Goal: Register for event/course

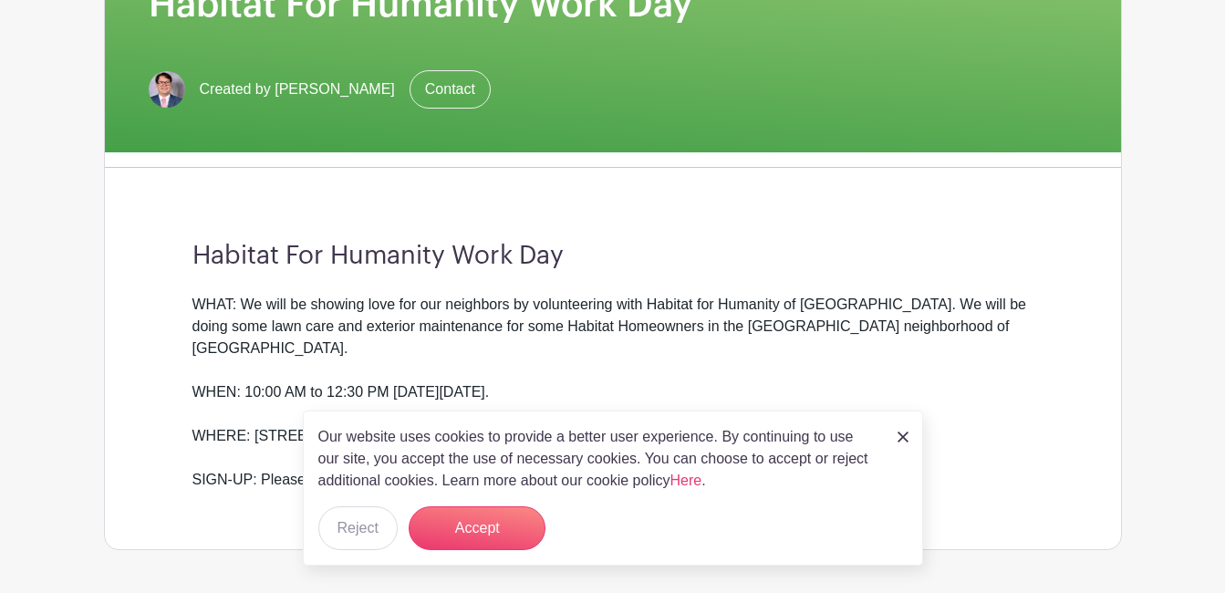
scroll to position [327, 0]
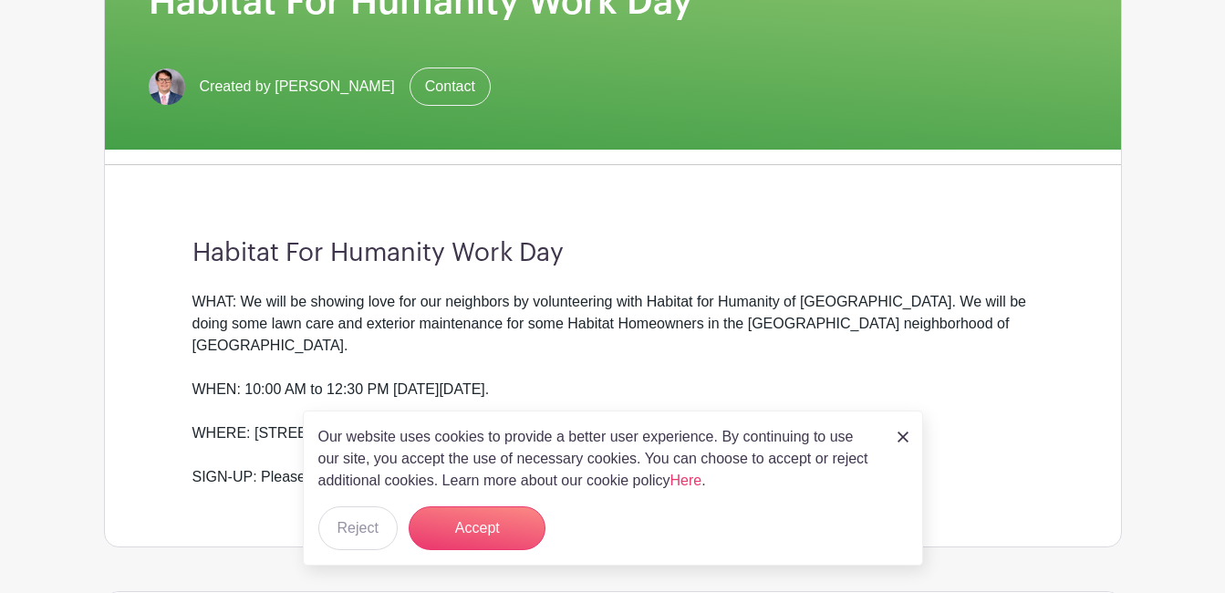
click at [898, 434] on img at bounding box center [903, 436] width 11 height 11
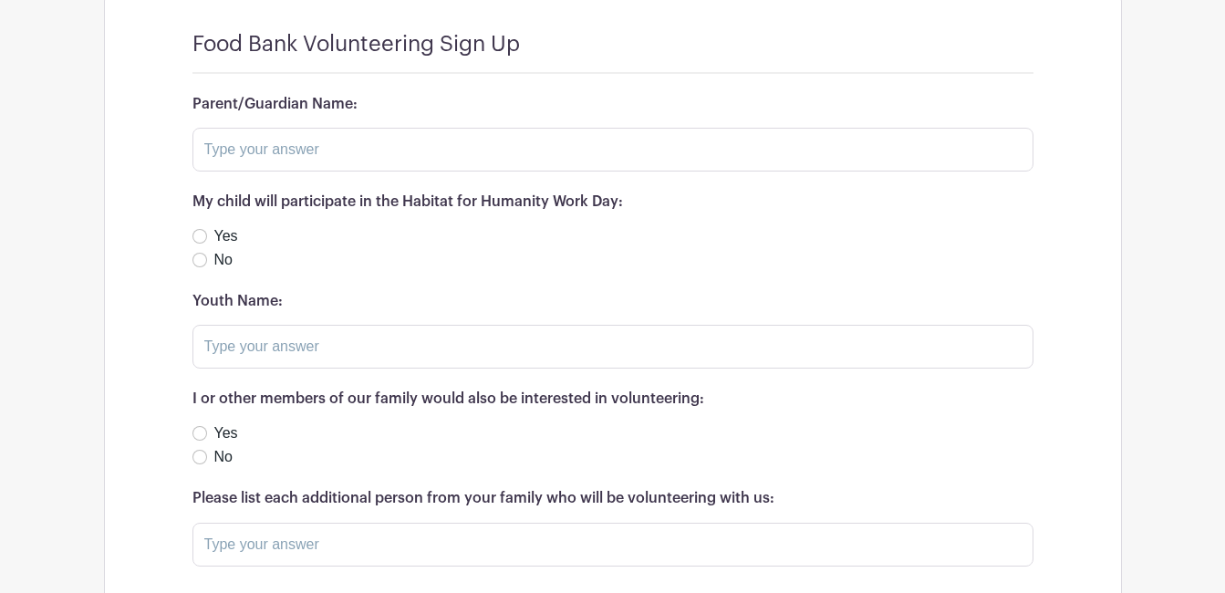
scroll to position [1172, 0]
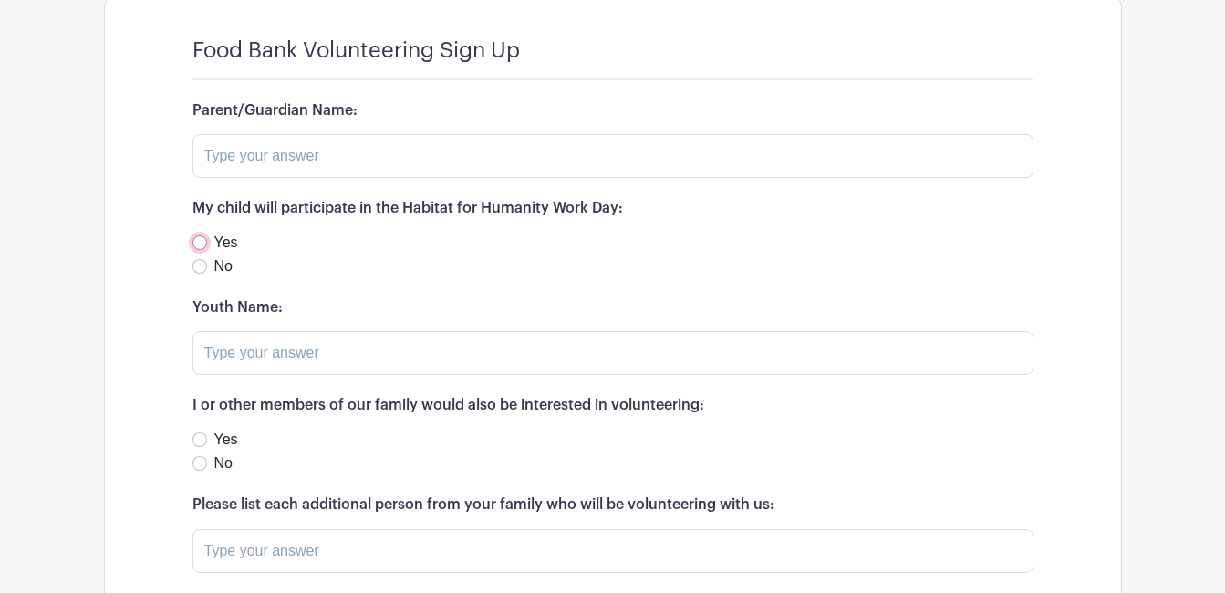
click at [196, 235] on input "Yes" at bounding box center [199, 242] width 15 height 15
radio input "true"
click at [227, 140] on input "text" at bounding box center [612, 156] width 841 height 44
type input "[PERSON_NAME]"
click at [222, 338] on input "text" at bounding box center [612, 353] width 841 height 44
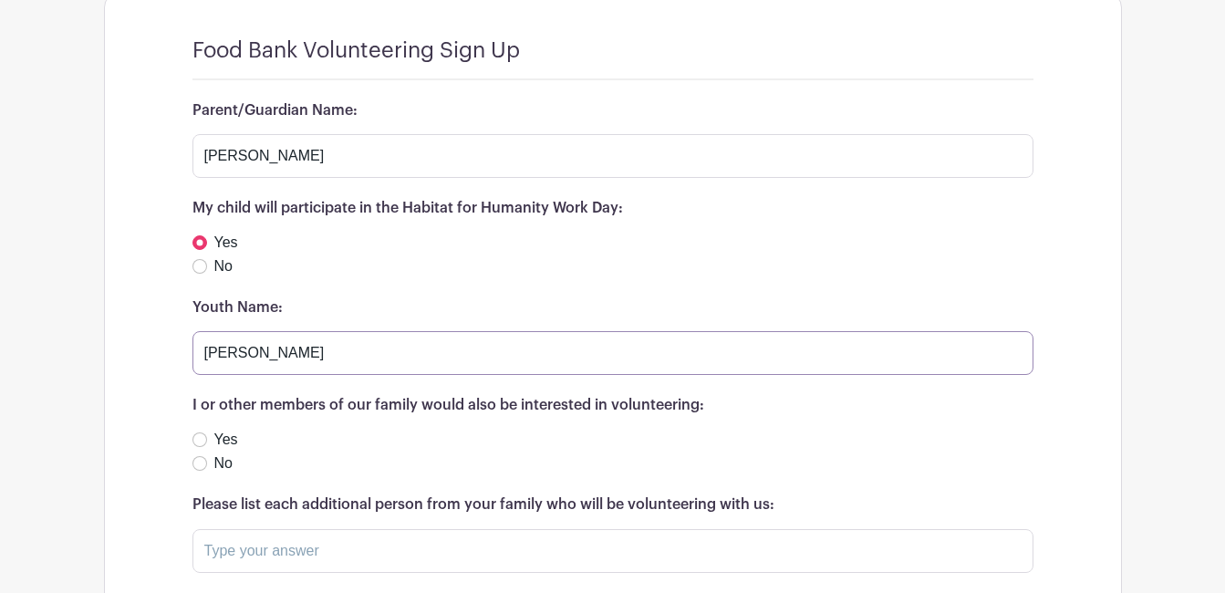
type input "[PERSON_NAME]"
click at [198, 432] on input "Yes" at bounding box center [199, 439] width 15 height 15
radio input "true"
click at [234, 538] on input "text" at bounding box center [612, 551] width 841 height 44
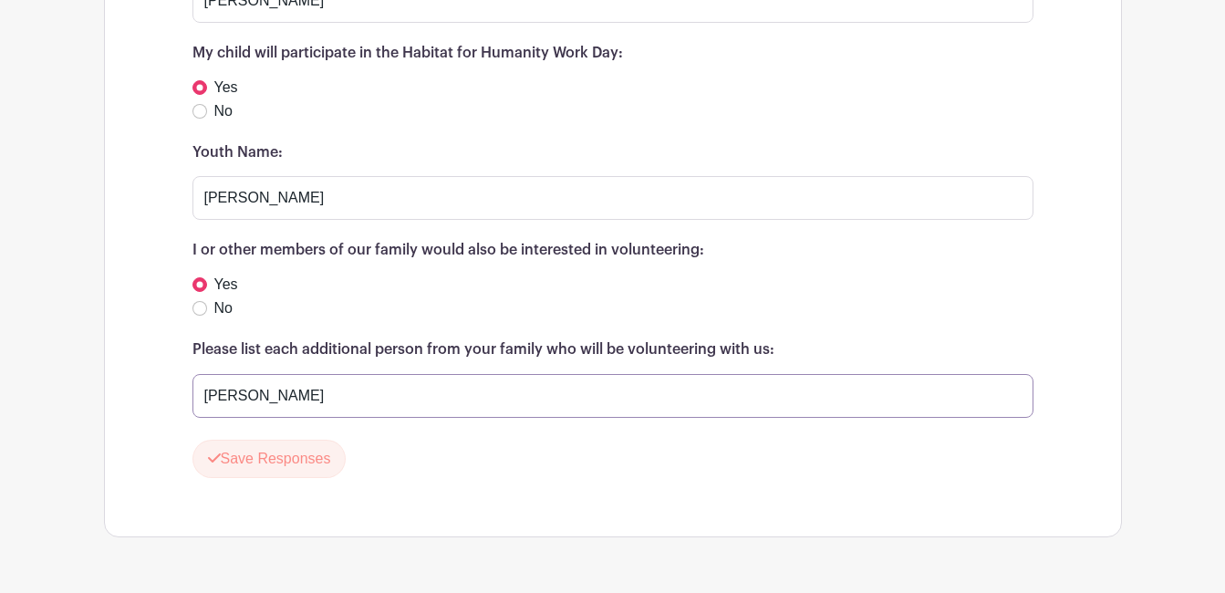
scroll to position [1364, 0]
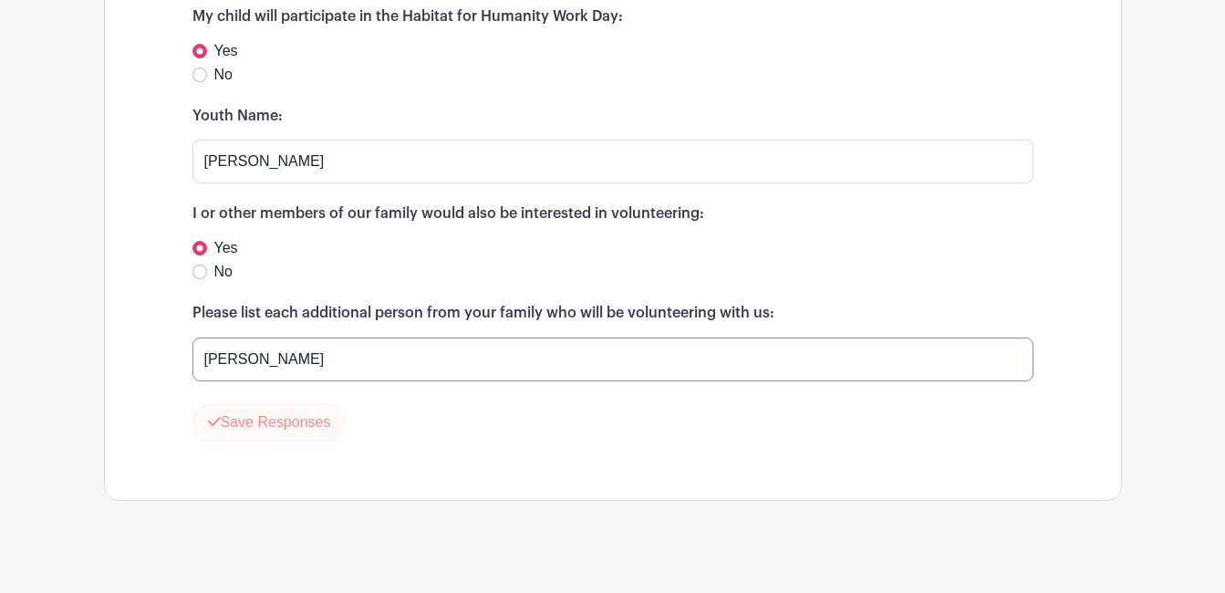
type input "[PERSON_NAME]"
click at [250, 411] on button "Save Responses" at bounding box center [269, 422] width 154 height 38
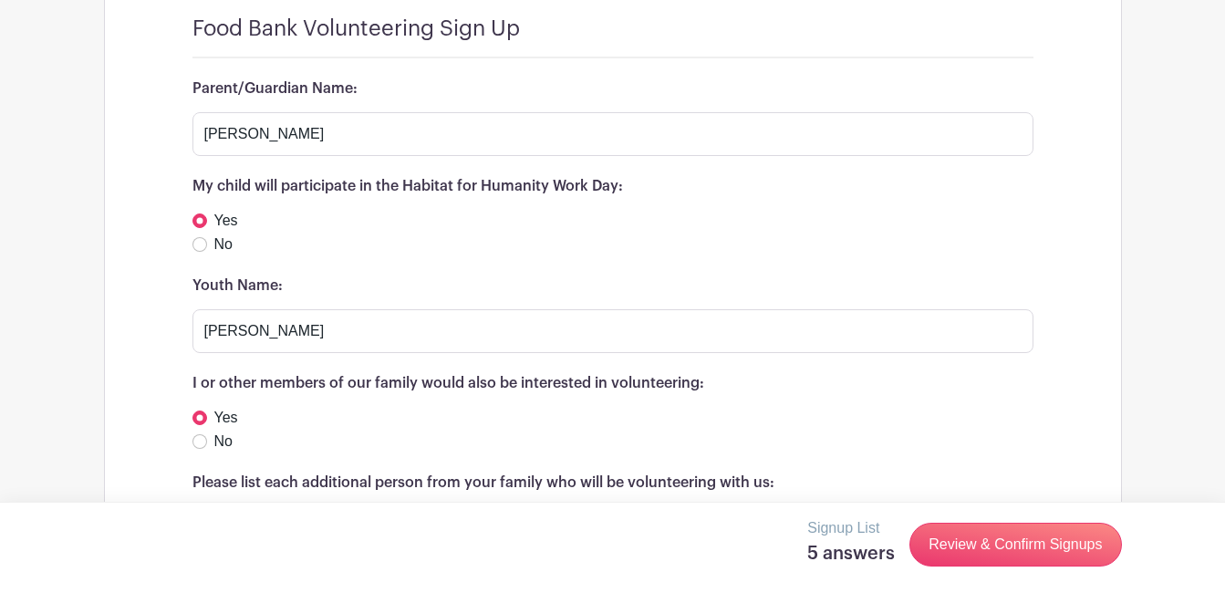
scroll to position [1311, 0]
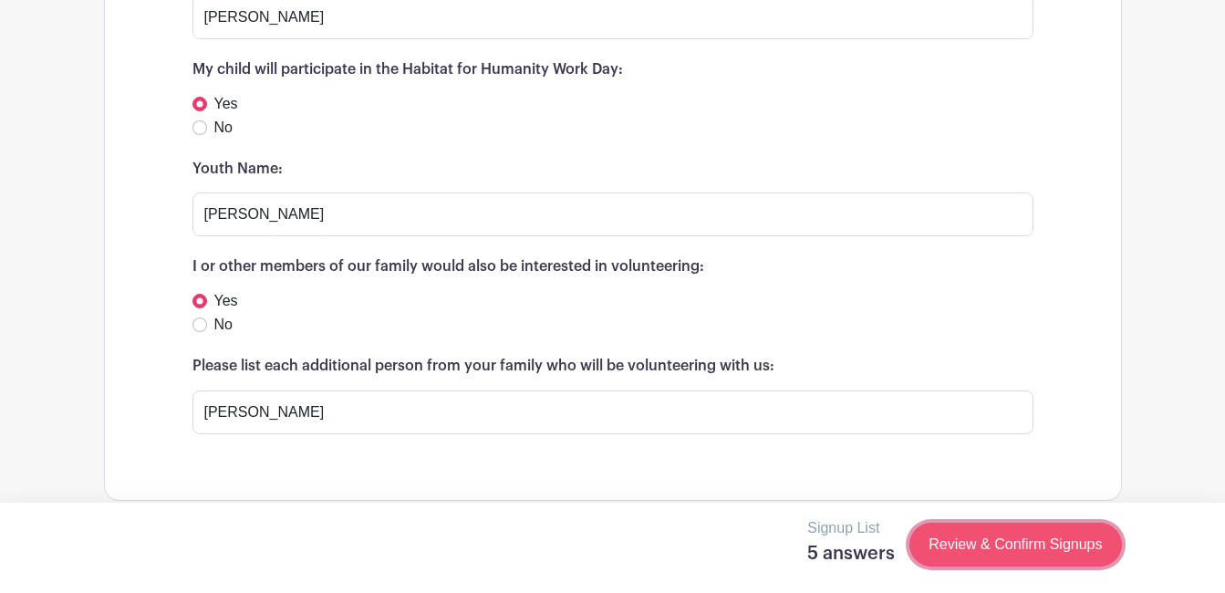
click at [1016, 544] on link "Review & Confirm Signups" at bounding box center [1015, 545] width 212 height 44
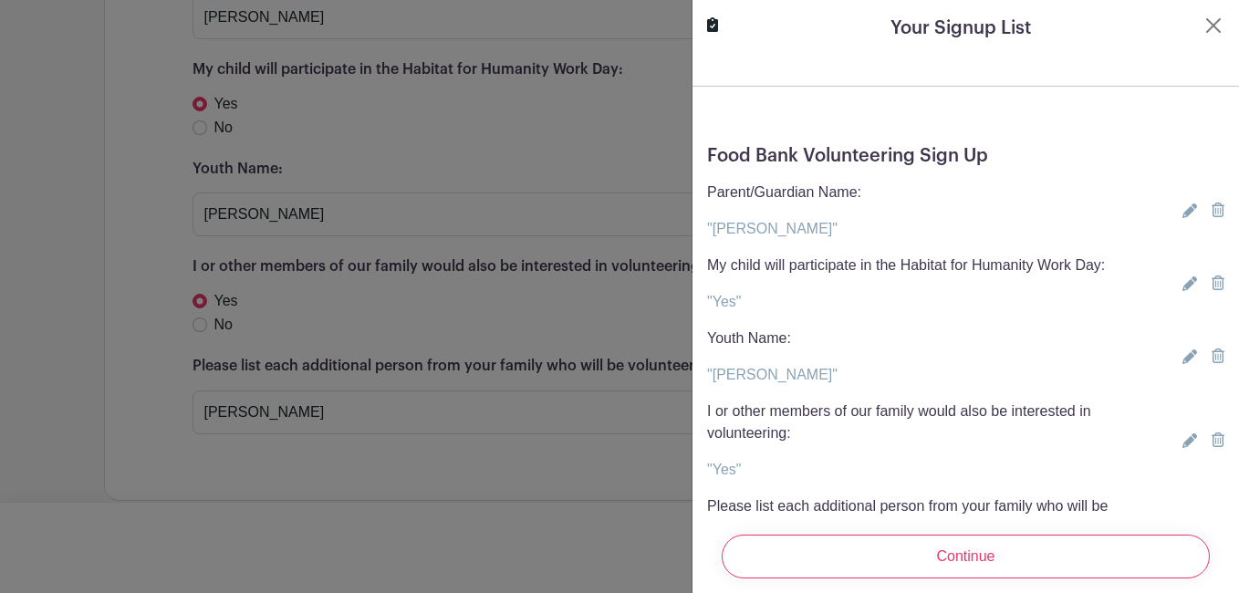
click at [1016, 544] on input "Continue" at bounding box center [966, 557] width 488 height 44
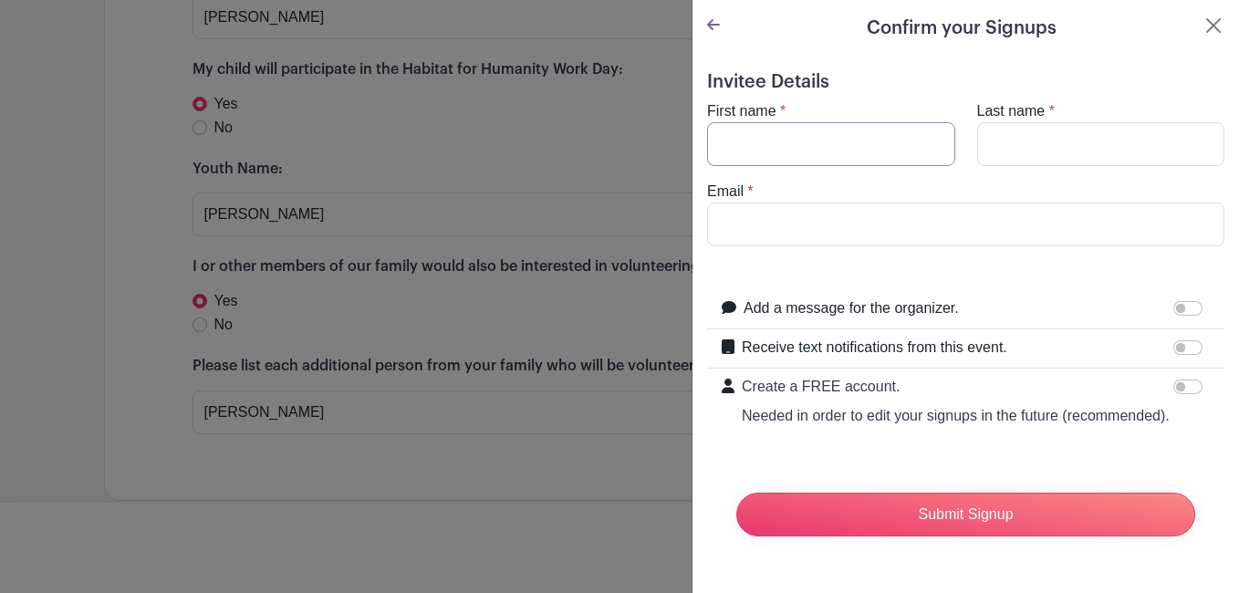
click at [822, 131] on input "First name" at bounding box center [831, 144] width 248 height 44
type input "[PERSON_NAME]"
type input "Orman"
type input "[PERSON_NAME][EMAIL_ADDRESS][PERSON_NAME][DOMAIN_NAME]"
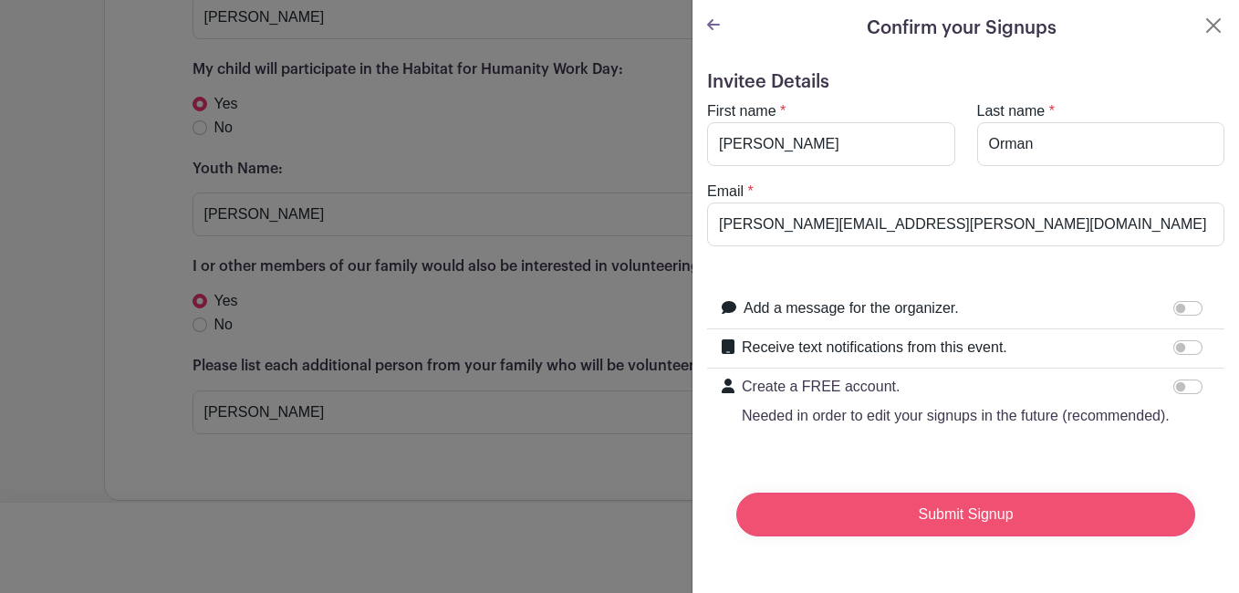
click at [935, 536] on input "Submit Signup" at bounding box center [965, 515] width 459 height 44
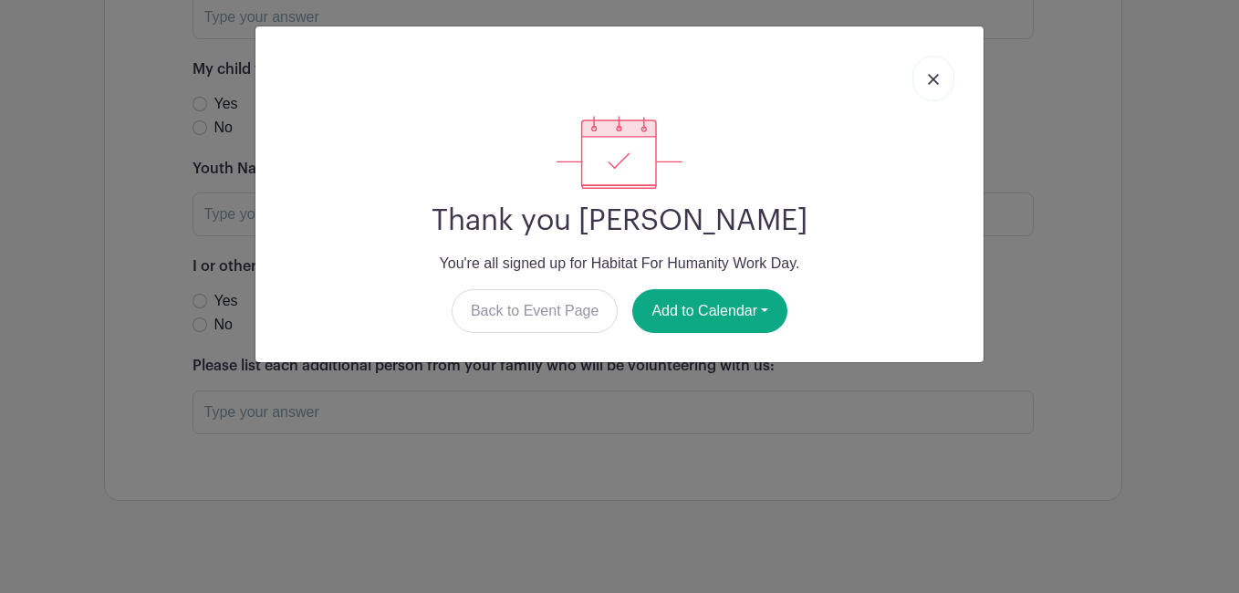
click at [927, 71] on link at bounding box center [933, 79] width 42 height 46
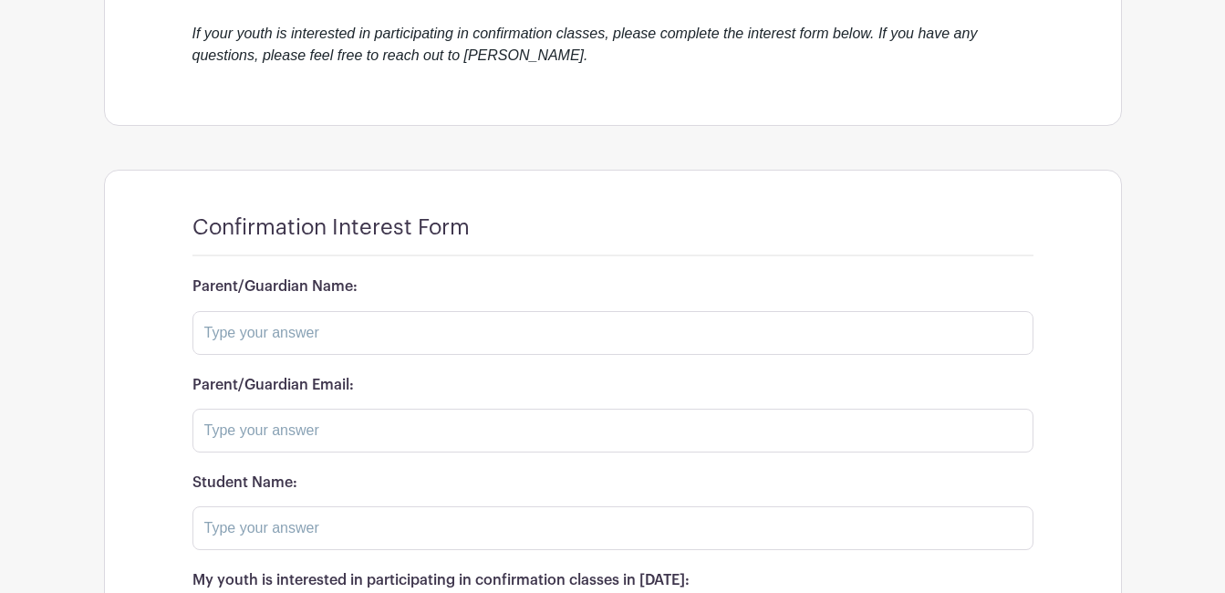
scroll to position [790, 0]
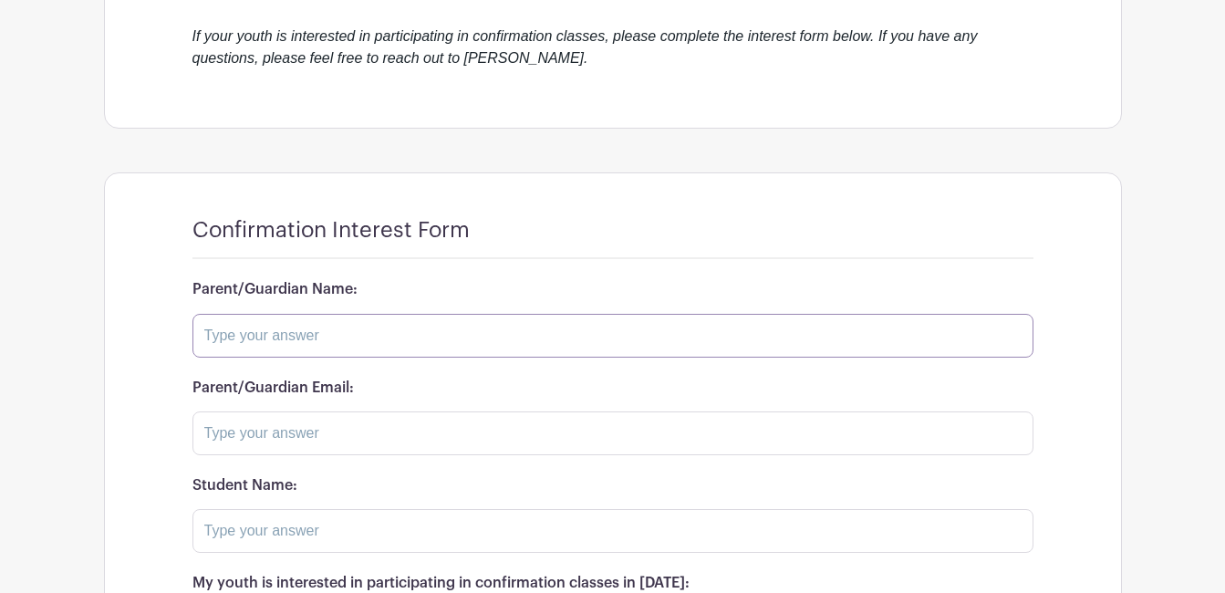
click at [604, 314] on input "text" at bounding box center [612, 336] width 841 height 44
type input "[PERSON_NAME]"
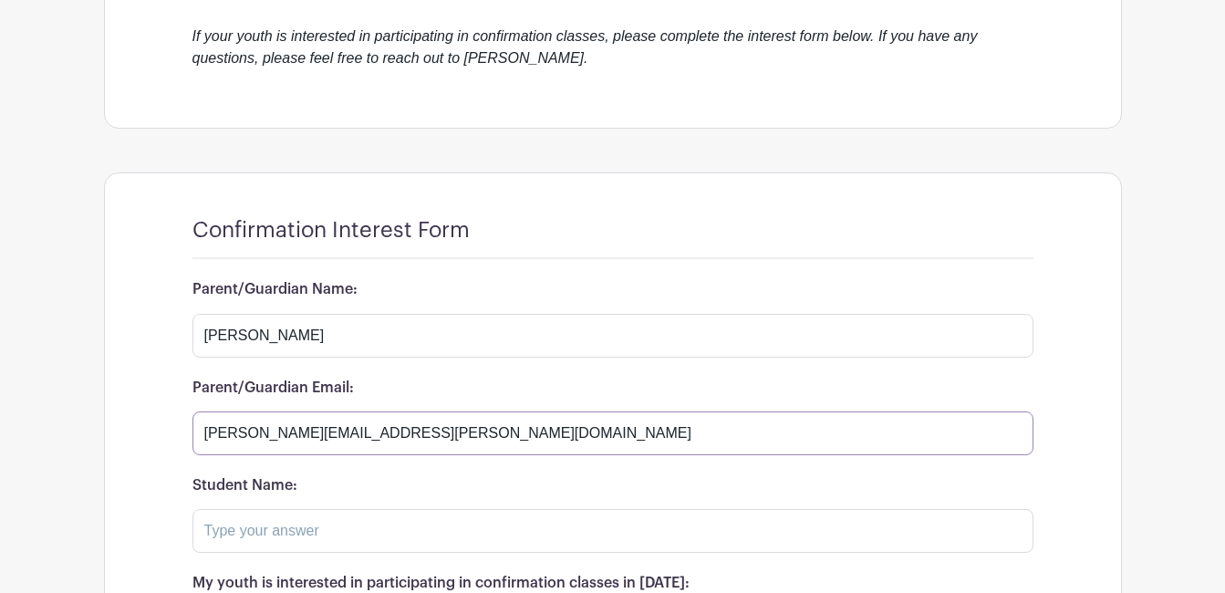
type input "[PERSON_NAME][EMAIL_ADDRESS][PERSON_NAME][DOMAIN_NAME]"
type input "[PERSON_NAME]"
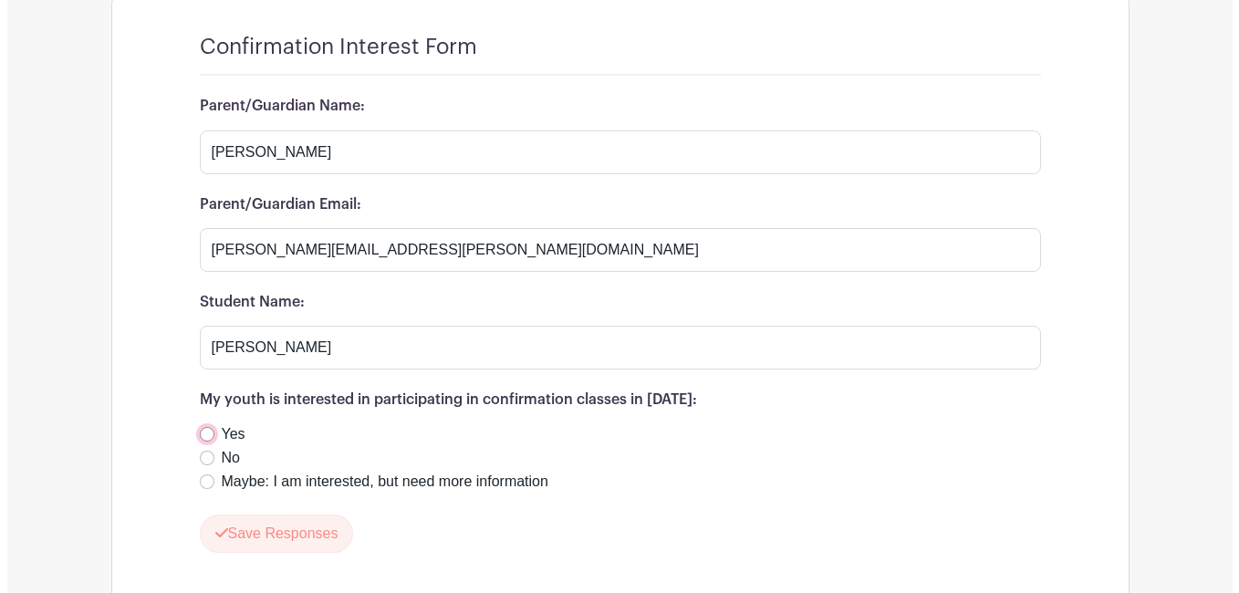
scroll to position [984, 0]
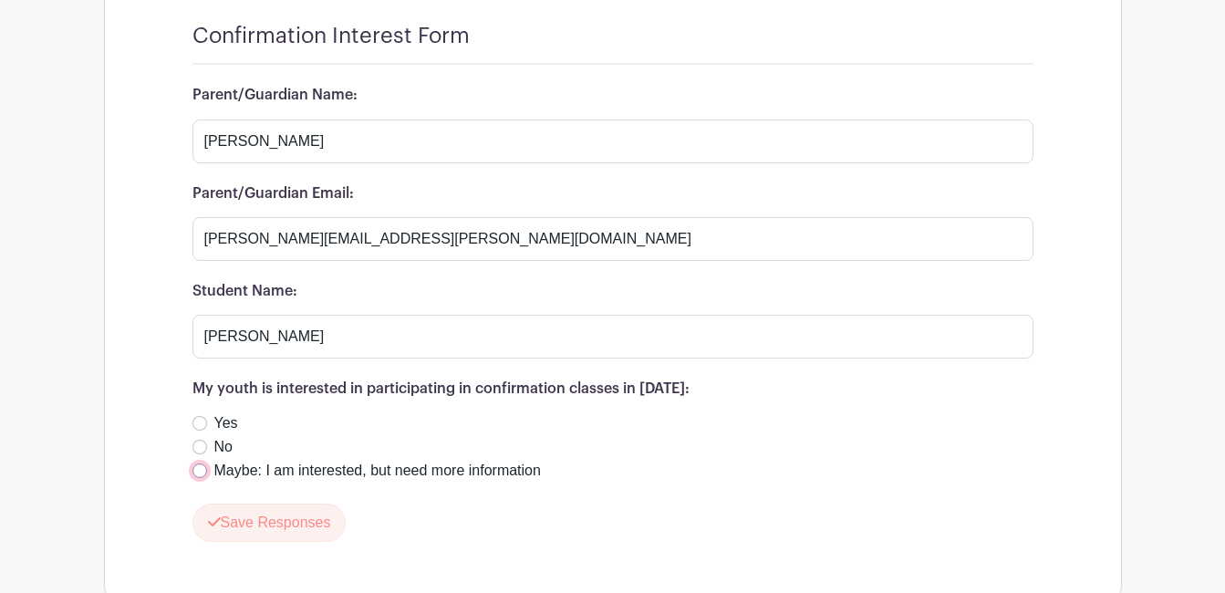
click at [201, 463] on input "Maybe: I am interested, but need more information" at bounding box center [199, 470] width 15 height 15
radio input "true"
click at [242, 504] on button "Save Responses" at bounding box center [269, 523] width 154 height 38
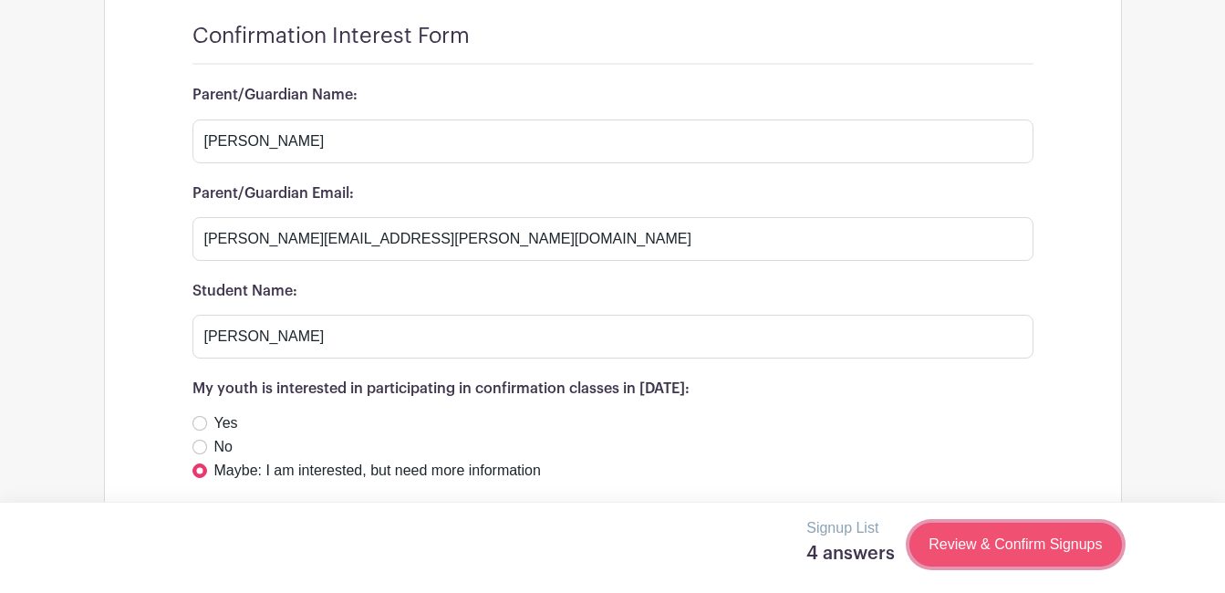
click at [962, 556] on link "Review & Confirm Signups" at bounding box center [1015, 545] width 212 height 44
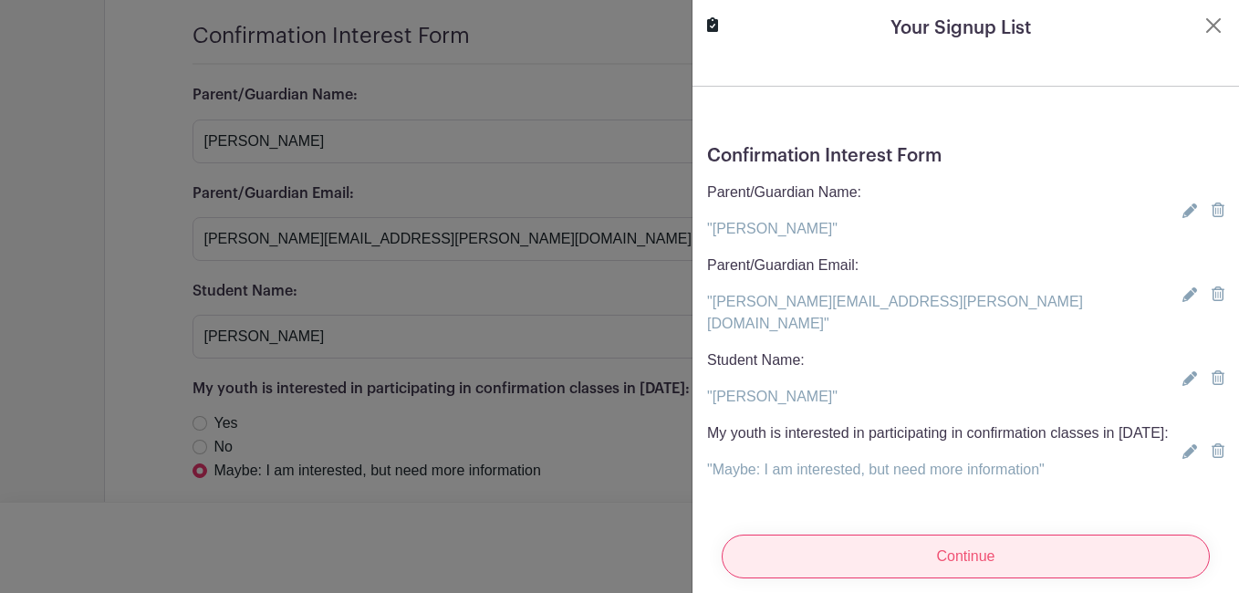
click at [962, 545] on input "Continue" at bounding box center [966, 557] width 488 height 44
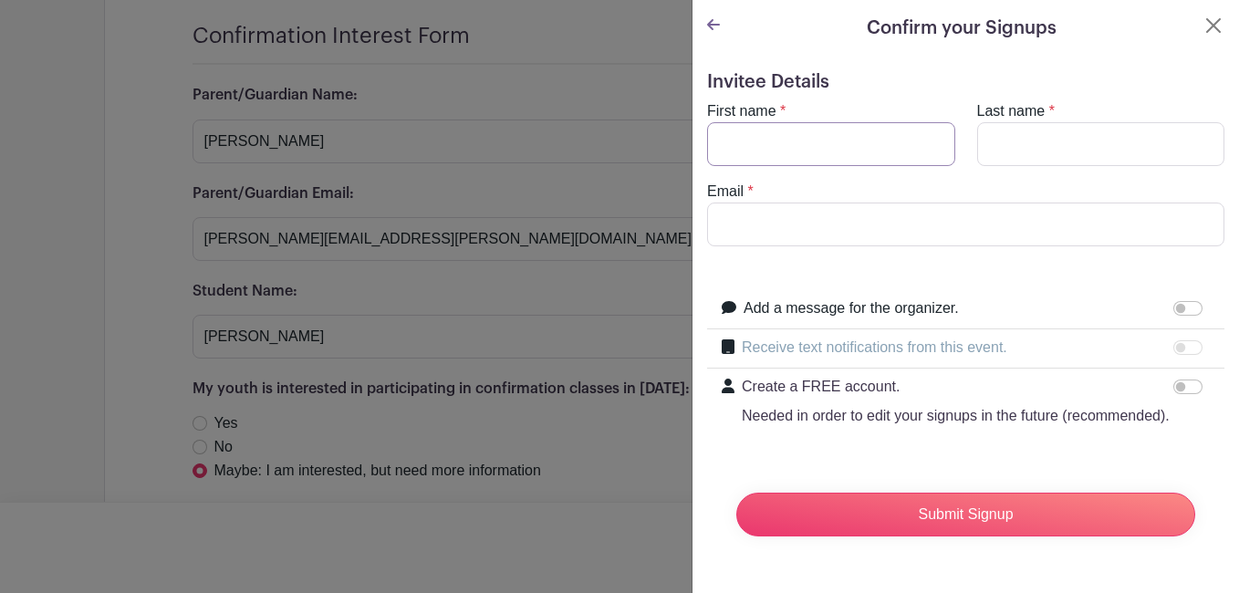
click at [853, 132] on input "First name" at bounding box center [831, 144] width 248 height 44
type input "[PERSON_NAME]"
type input "Orman"
type input "[PERSON_NAME][EMAIL_ADDRESS][PERSON_NAME][DOMAIN_NAME]"
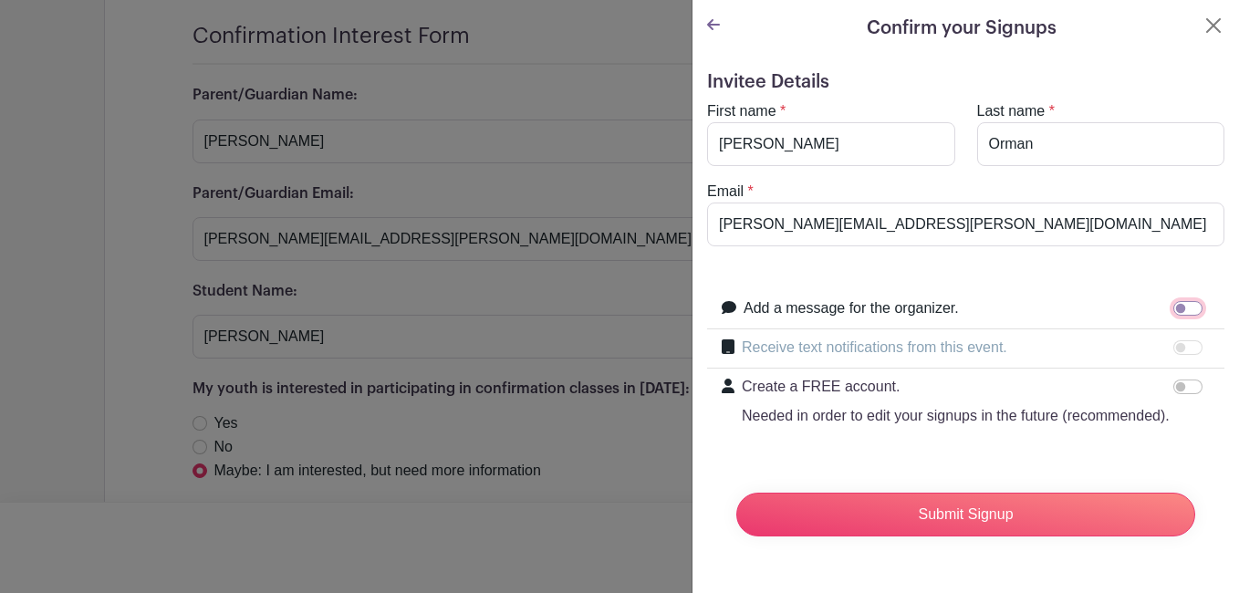
click at [1173, 310] on input "Add a message for the organizer." at bounding box center [1187, 308] width 29 height 15
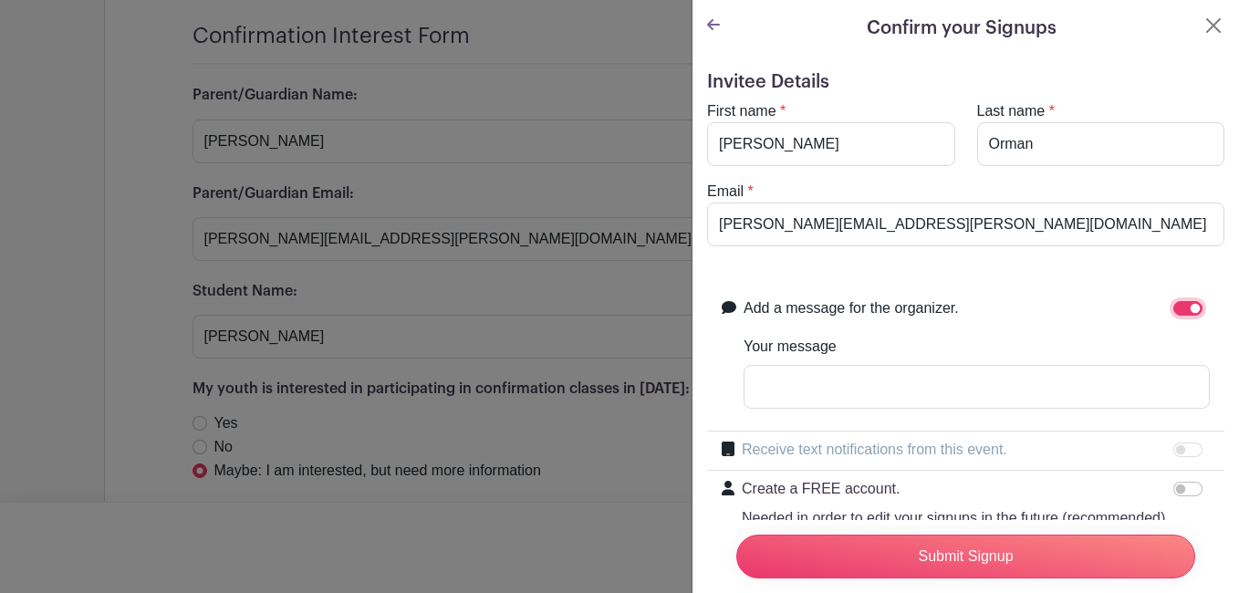
click at [1173, 310] on input "Add a message for the organizer." at bounding box center [1187, 308] width 29 height 15
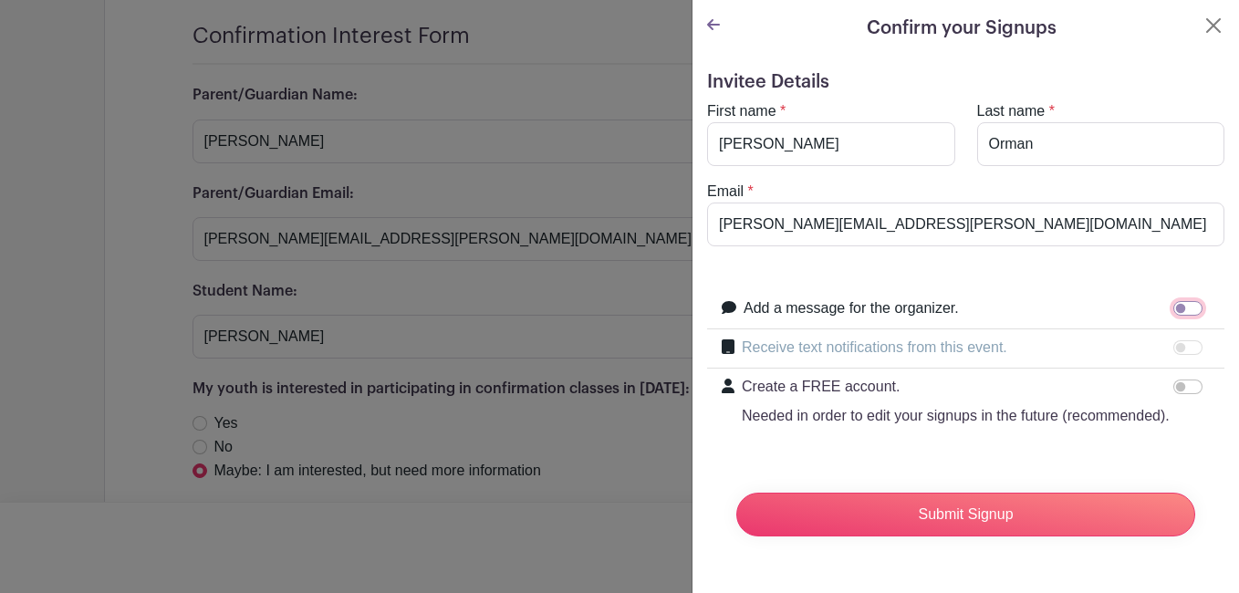
click at [1173, 308] on input "Add a message for the organizer." at bounding box center [1187, 308] width 29 height 15
checkbox input "true"
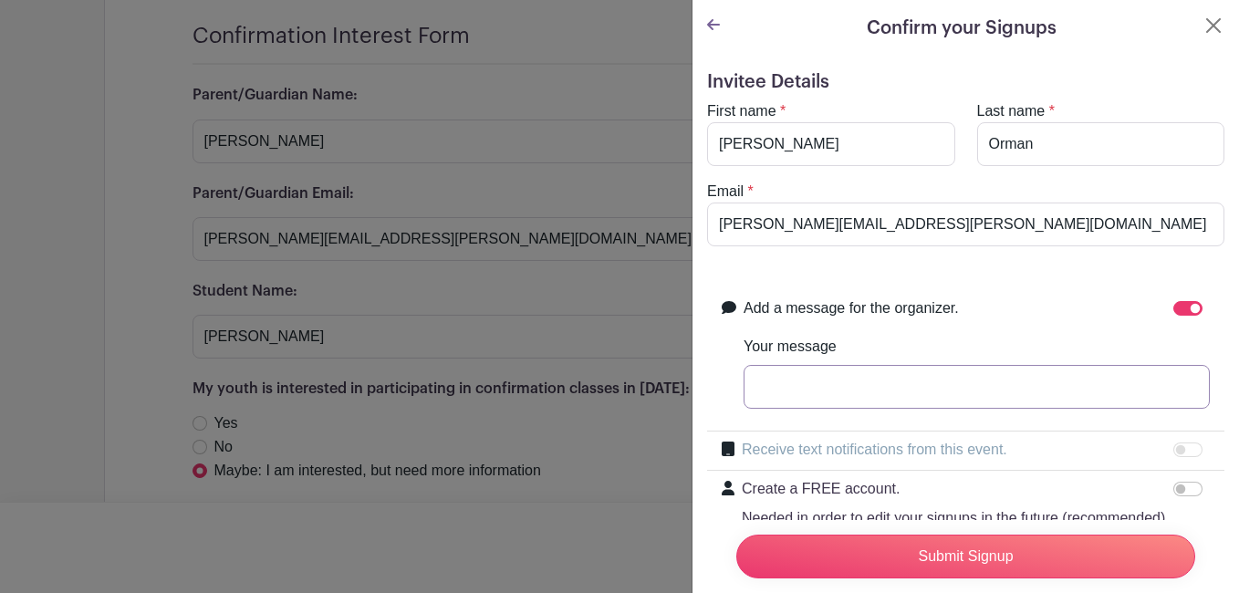
click at [1023, 378] on input "Your message" at bounding box center [976, 387] width 466 height 44
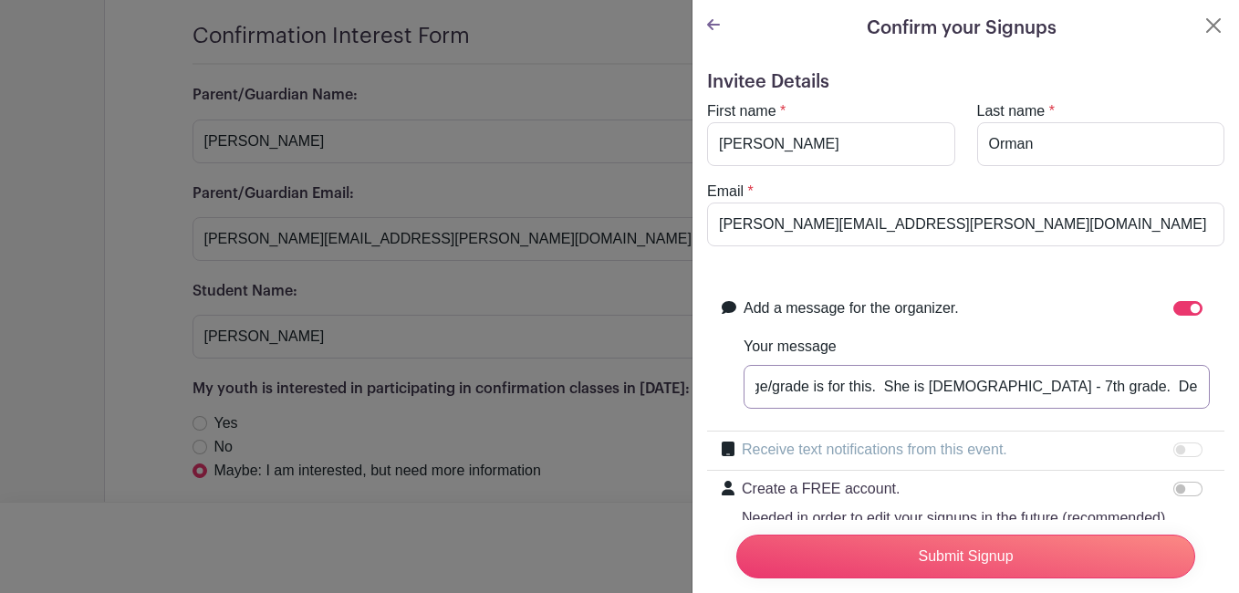
scroll to position [0, 681]
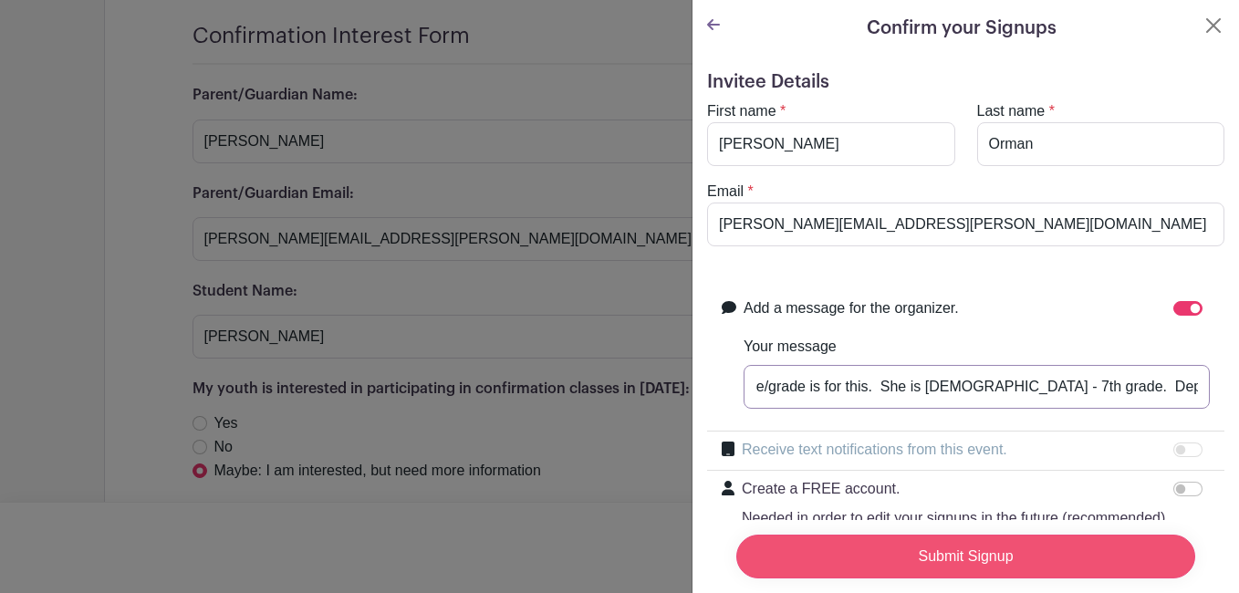
type input "Tyler - I'm interested in this for Catherine but can't recall what the recommen…"
click at [930, 536] on input "Submit Signup" at bounding box center [965, 557] width 459 height 44
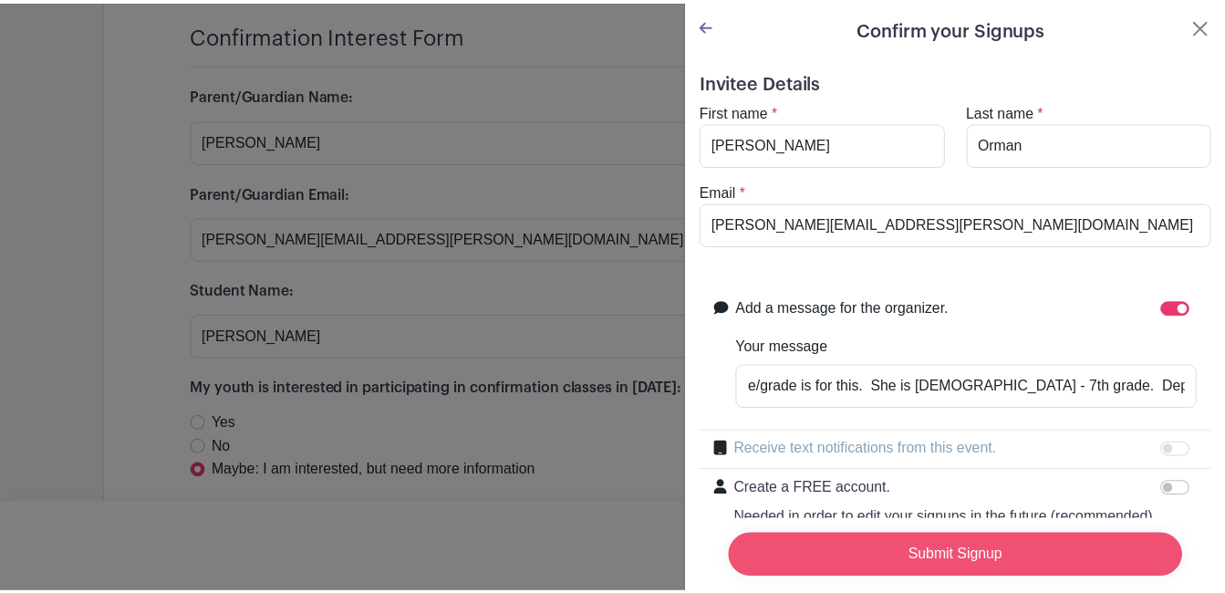
scroll to position [0, 0]
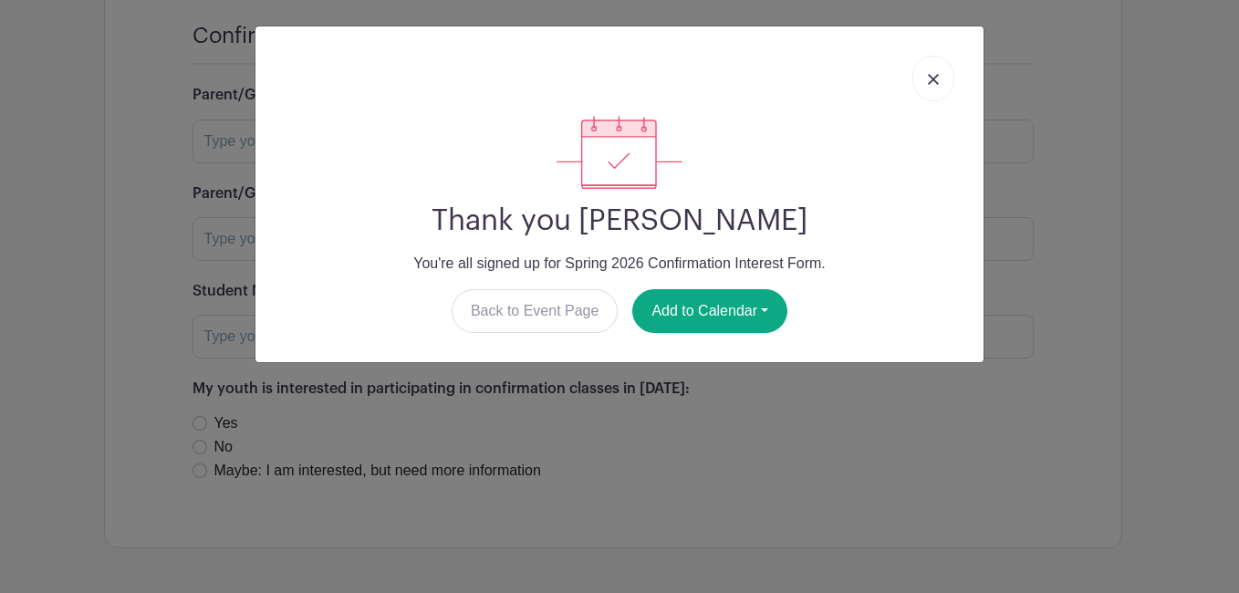
click at [940, 86] on link at bounding box center [933, 79] width 42 height 46
